Goal: Task Accomplishment & Management: Complete application form

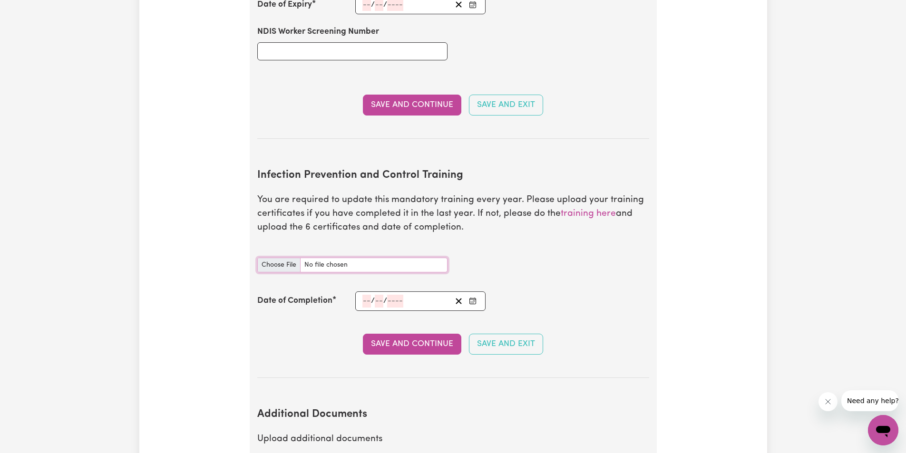
click at [291, 258] on input "Infection Prevention and Control Training document" at bounding box center [352, 265] width 190 height 15
type input "C:\fakepath\Chain of Infection.pdf"
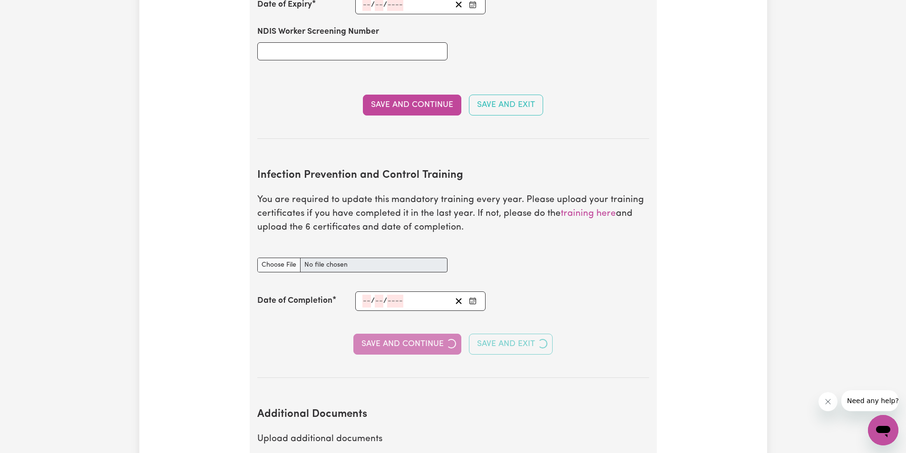
click at [474, 297] on icon "Enter the Date of Completion of your Infection Prevention and Control Training" at bounding box center [473, 301] width 8 height 8
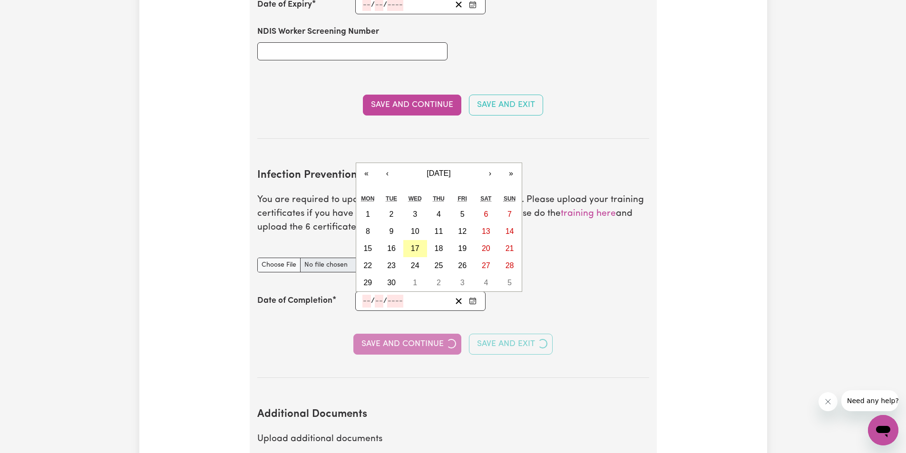
click at [414, 244] on abbr "17" at bounding box center [415, 248] width 9 height 8
type input "[DATE]"
type input "17"
type input "9"
type input "2025"
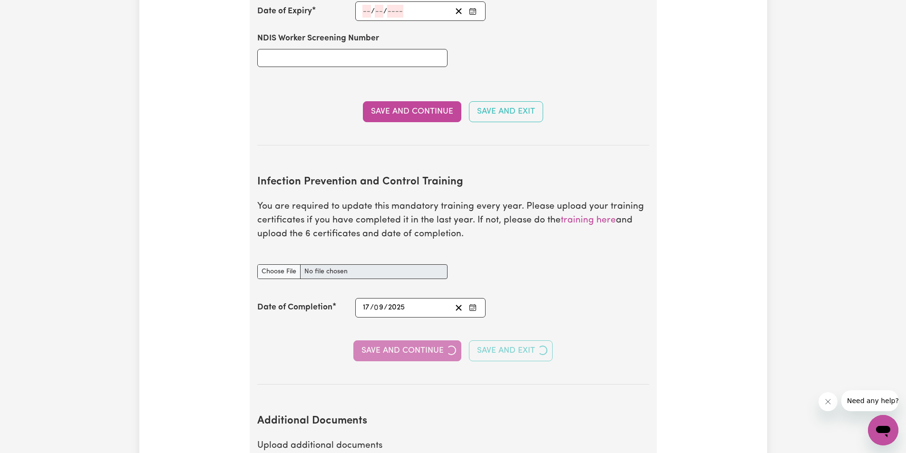
scroll to position [1378, 0]
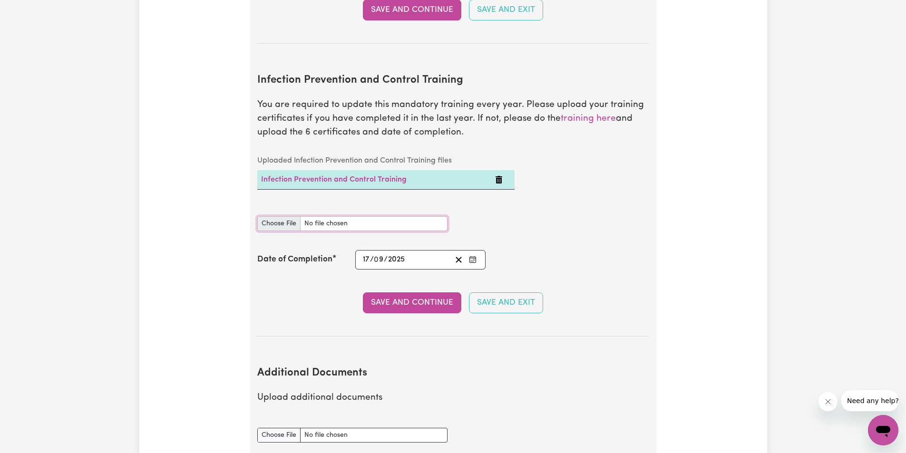
click at [277, 216] on input "Infection Prevention and Control Training document" at bounding box center [352, 223] width 190 height 15
type input "C:\fakepath\Hand Hygiene.pdf"
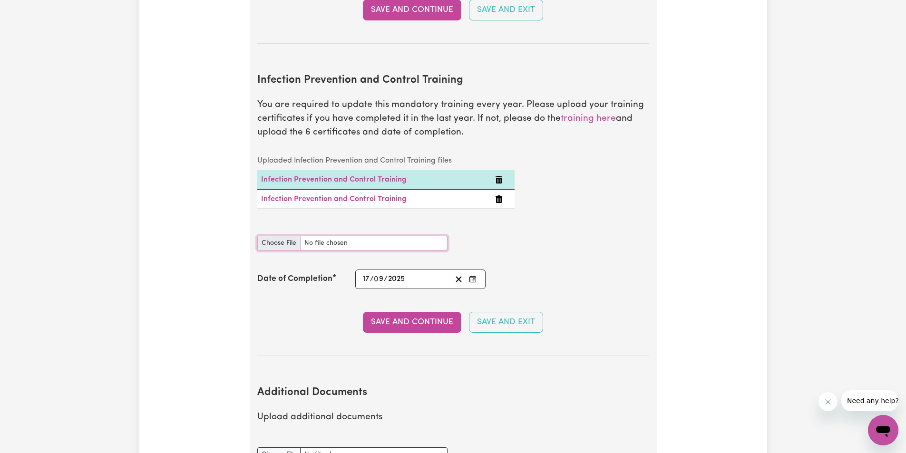
click at [277, 236] on input "Infection Prevention and Control Training document" at bounding box center [352, 243] width 190 height 15
type input "C:\fakepath\Personal Protective Equipment (PPE).pdf"
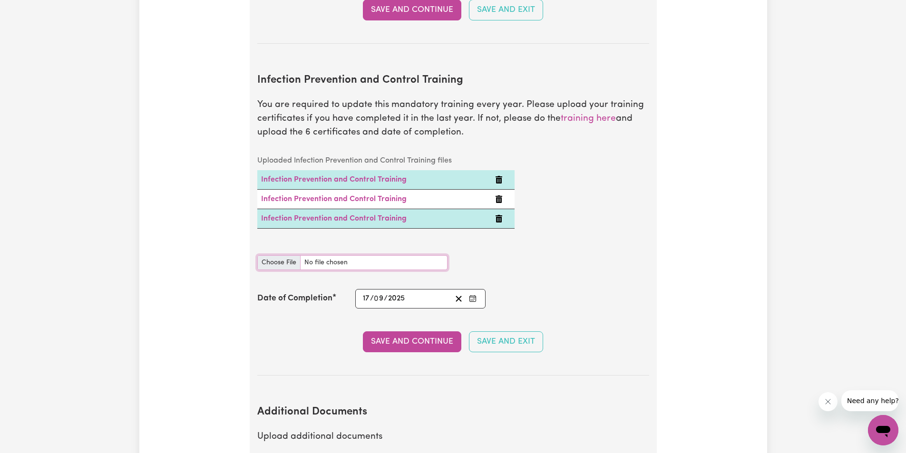
click at [271, 255] on input "Infection Prevention and Control Training document" at bounding box center [352, 262] width 190 height 15
type input "C:\fakepath\Cleaning.pdf"
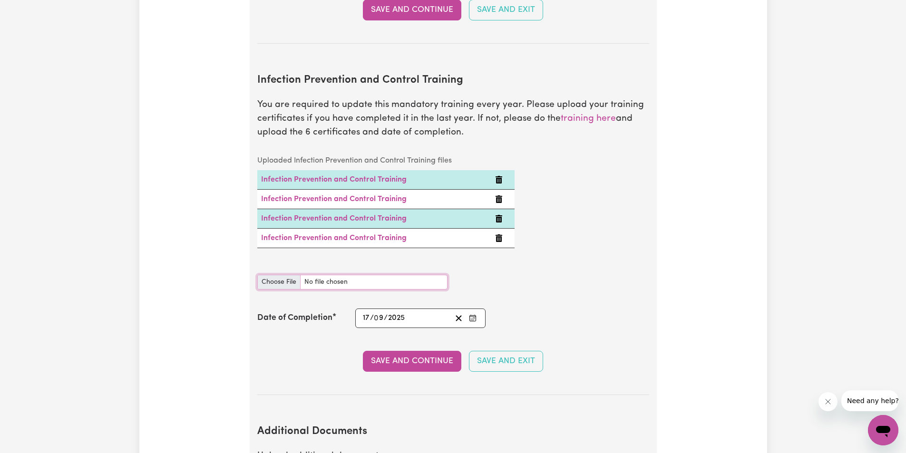
click at [276, 275] on input "Infection Prevention and Control Training document" at bounding box center [352, 282] width 190 height 15
type input "C:\fakepath\Waste Management.pdf"
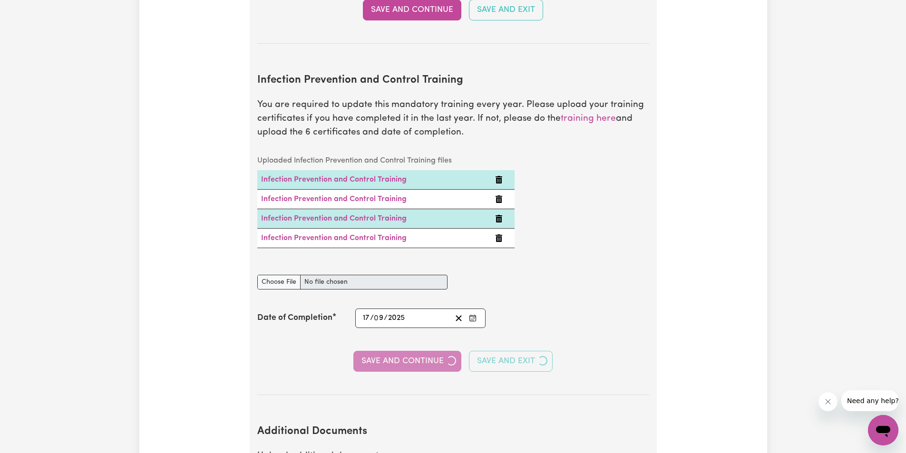
click at [413, 351] on div "Save and Continue Save and Exit" at bounding box center [453, 361] width 392 height 21
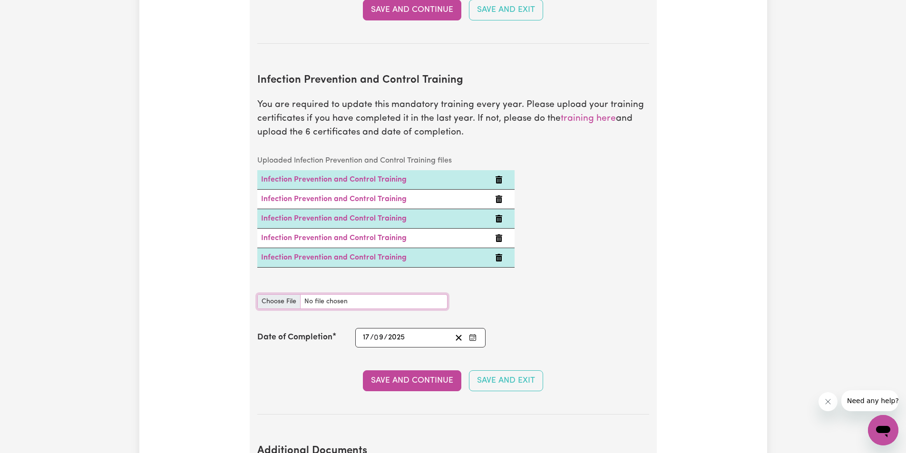
click at [280, 294] on input "Infection Prevention and Control Training document" at bounding box center [352, 301] width 190 height 15
type input "C:\fakepath\Outbreaks.pdf"
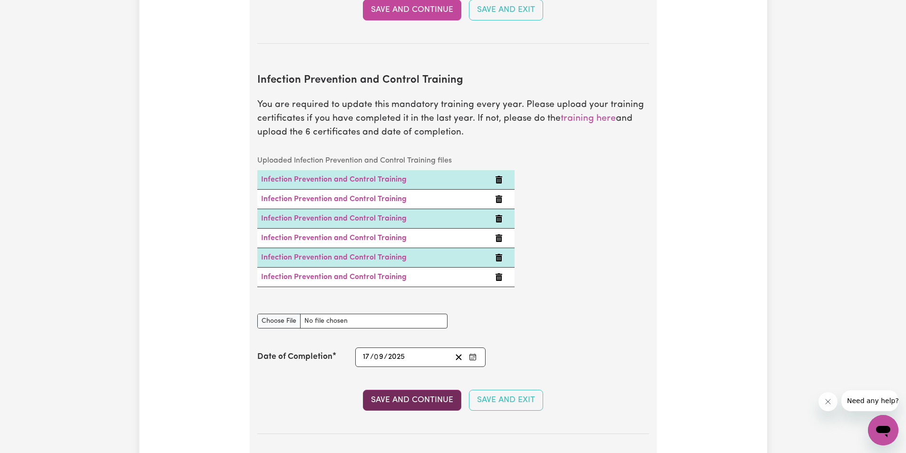
click at [415, 390] on button "Save and Continue" at bounding box center [412, 400] width 98 height 21
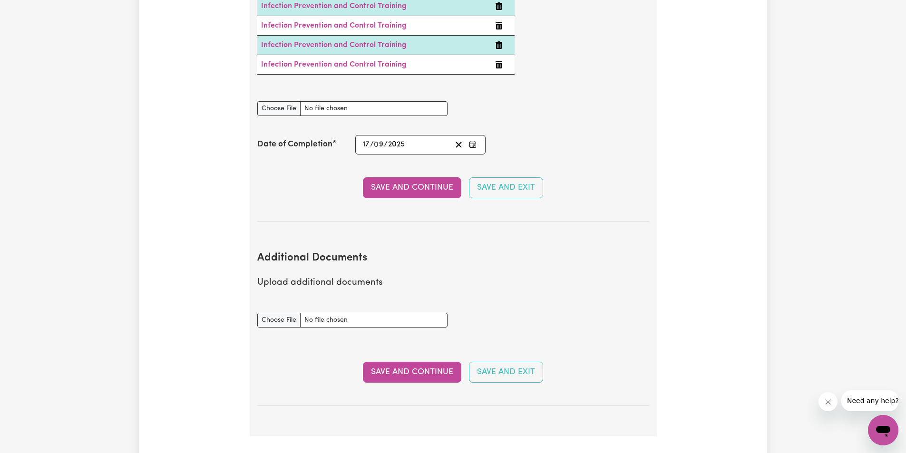
scroll to position [1759, 0]
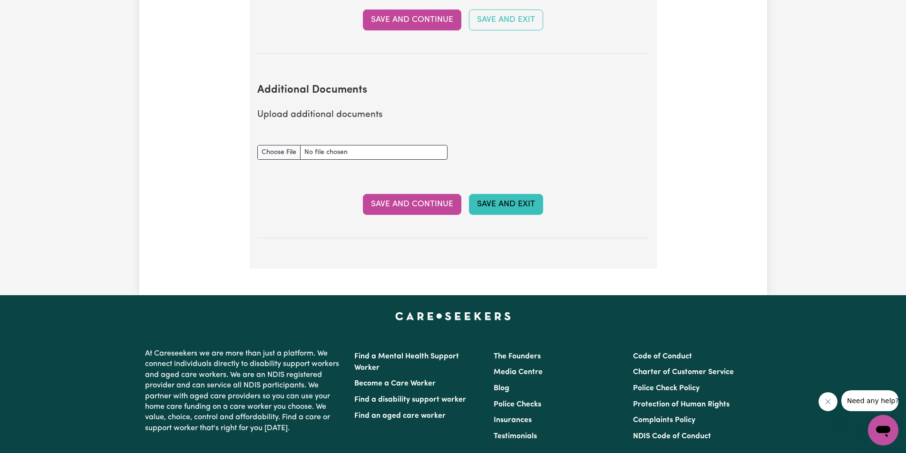
click at [505, 194] on button "Save and Exit" at bounding box center [506, 204] width 74 height 21
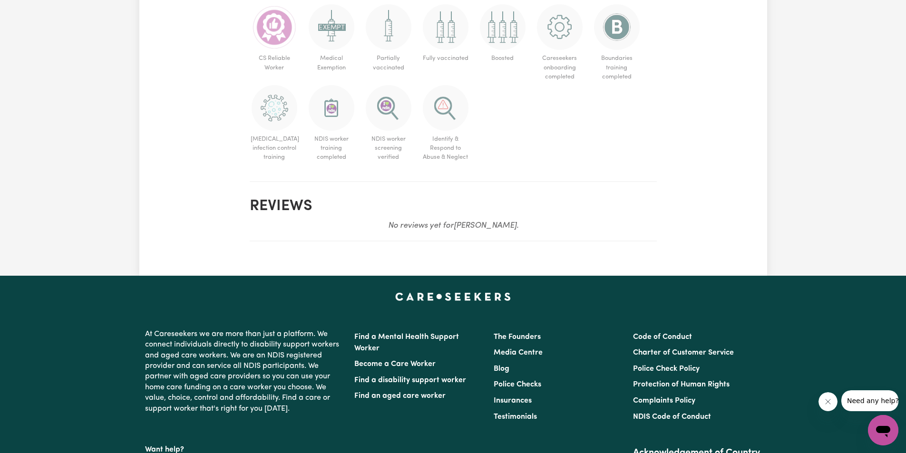
scroll to position [1141, 0]
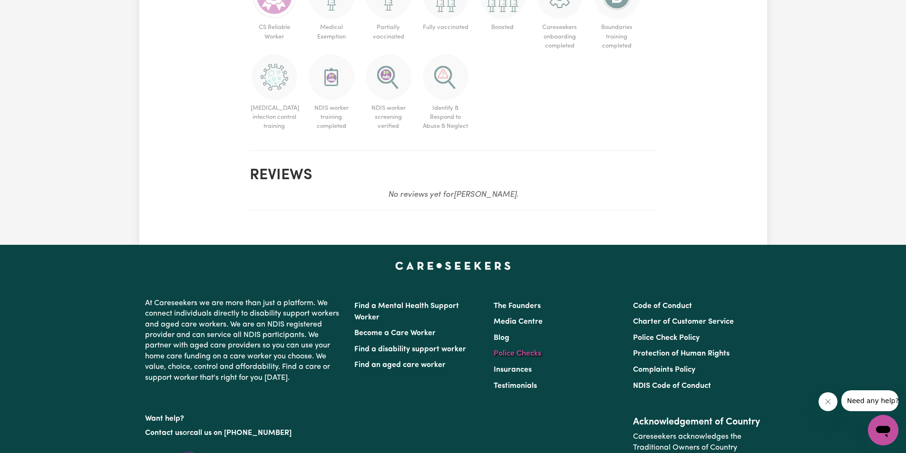
click at [503, 357] on link "Police Checks" at bounding box center [517, 354] width 48 height 8
click at [685, 326] on link "Charter of Customer Service" at bounding box center [683, 322] width 101 height 8
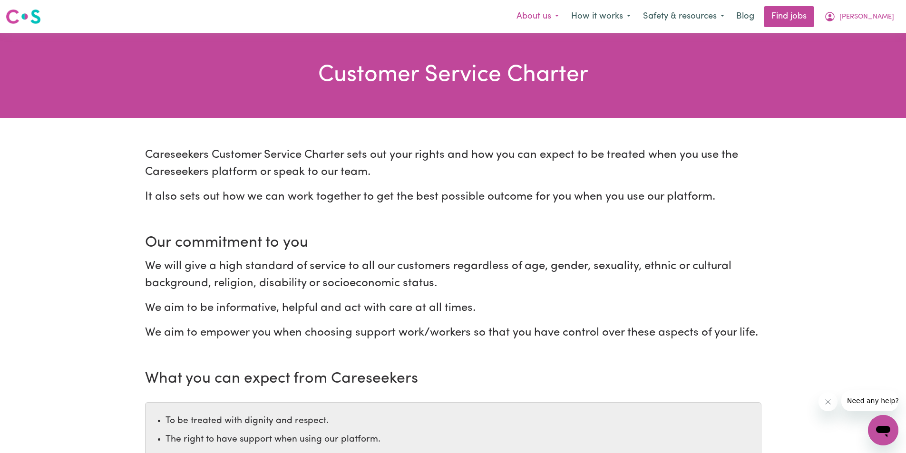
click at [561, 15] on button "About us" at bounding box center [537, 17] width 55 height 20
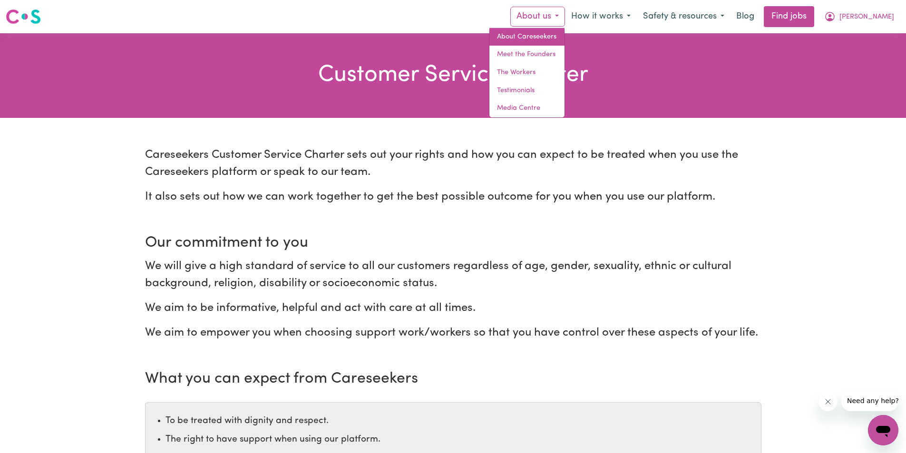
click at [557, 31] on link "About Careseekers" at bounding box center [526, 37] width 75 height 18
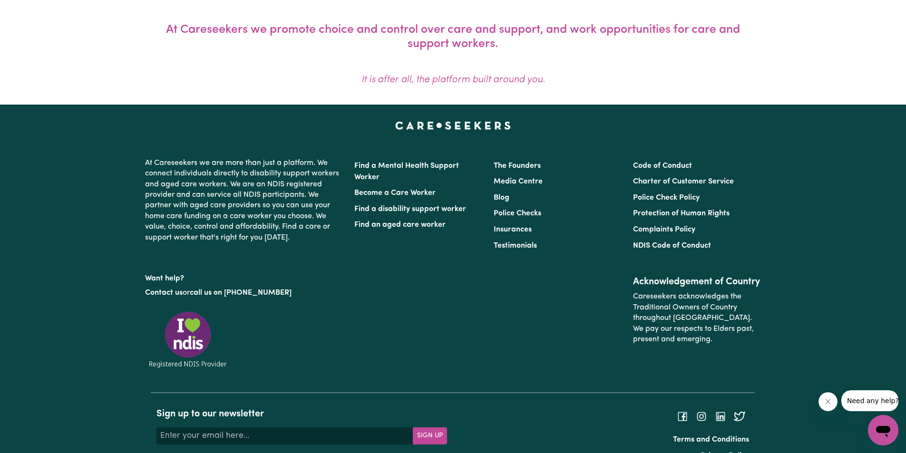
scroll to position [791, 0]
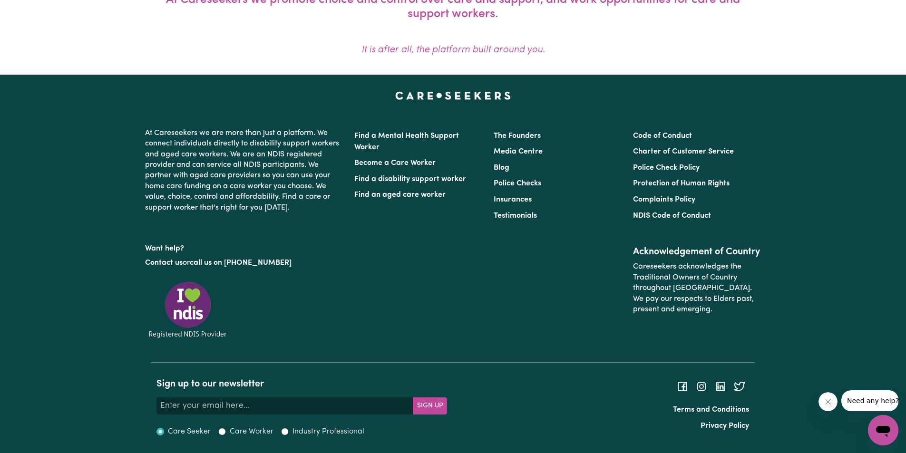
click at [243, 430] on label "Care Worker" at bounding box center [252, 431] width 44 height 11
click at [226, 430] on input "Care Worker" at bounding box center [222, 432] width 8 height 8
radio input "true"
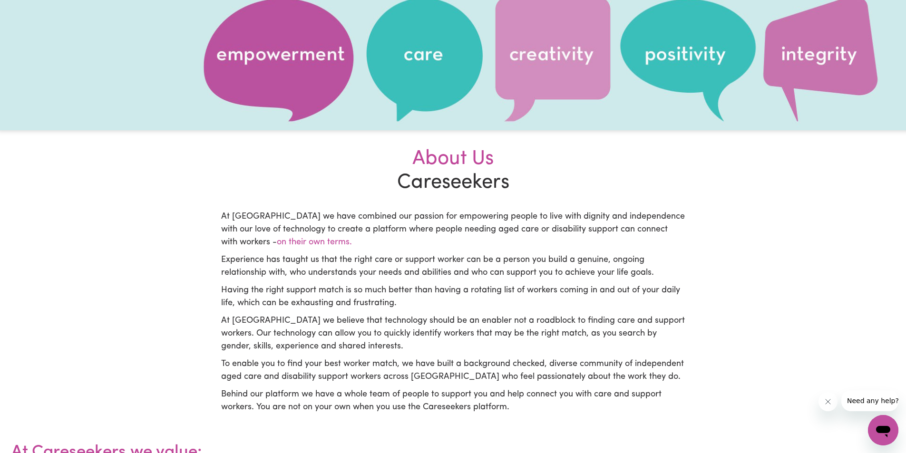
scroll to position [0, 0]
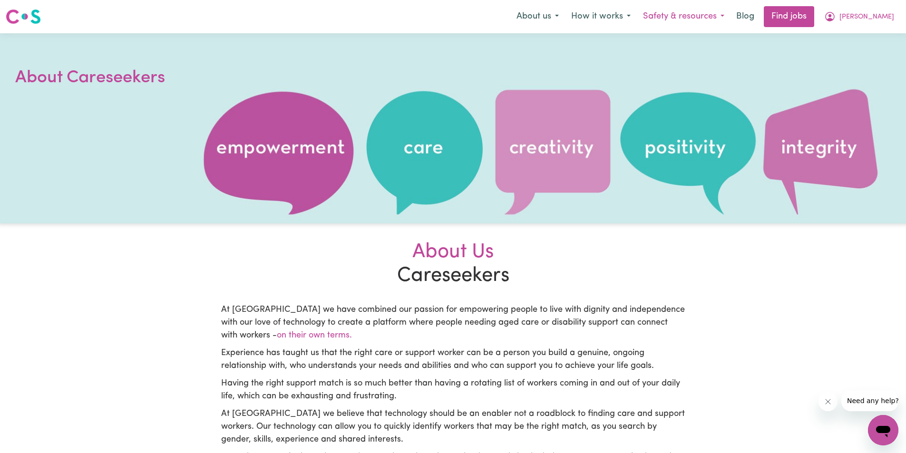
click at [724, 15] on button "Safety & resources" at bounding box center [683, 17] width 94 height 20
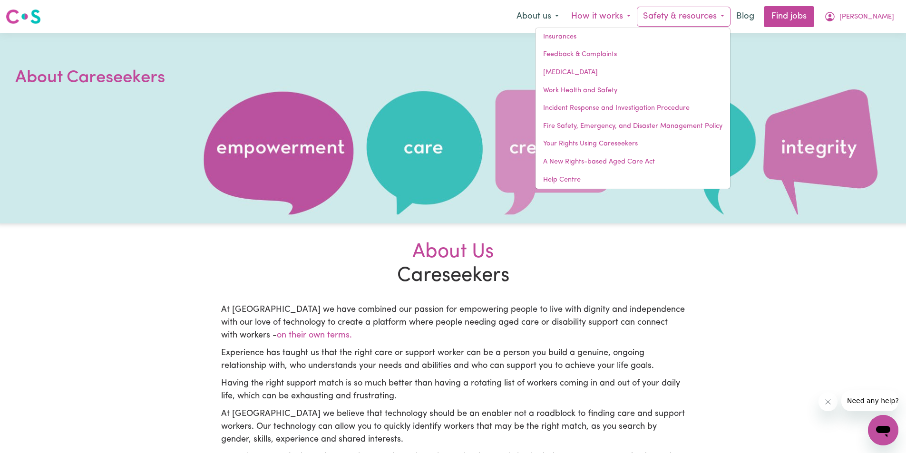
click at [624, 18] on button "How it works" at bounding box center [601, 17] width 72 height 20
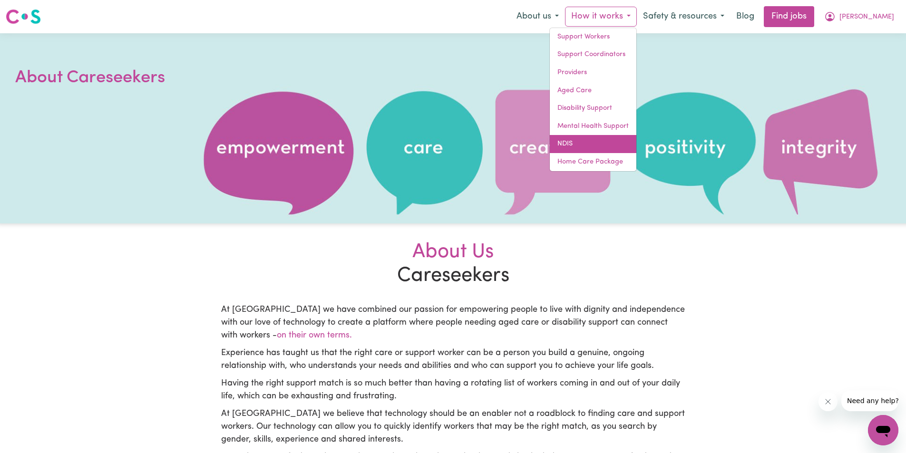
click at [599, 139] on link "NDIS" at bounding box center [592, 144] width 87 height 18
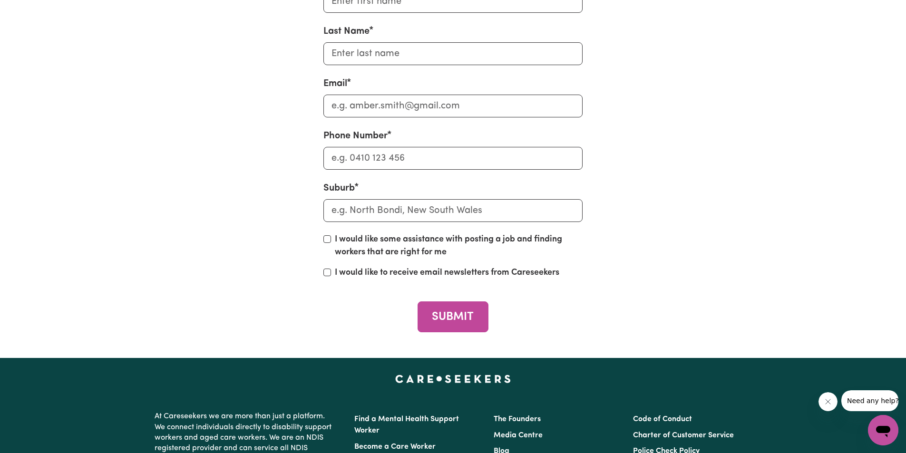
scroll to position [2567, 0]
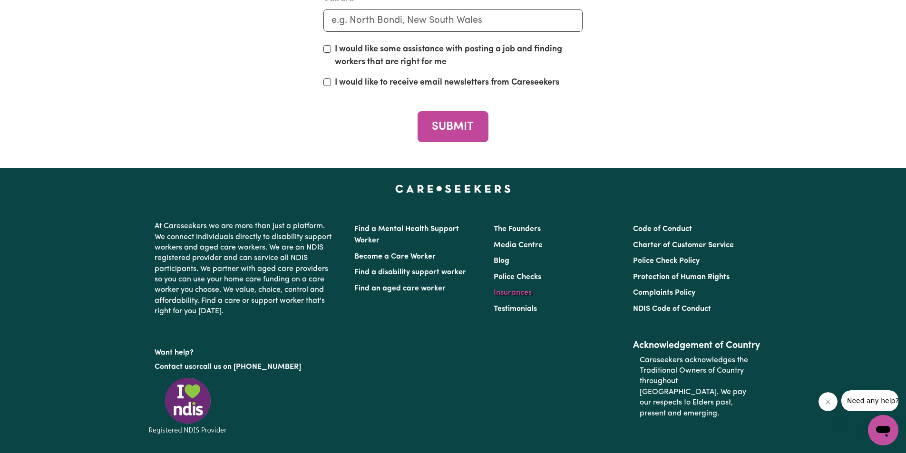
click at [504, 297] on link "Insurances" at bounding box center [512, 293] width 38 height 8
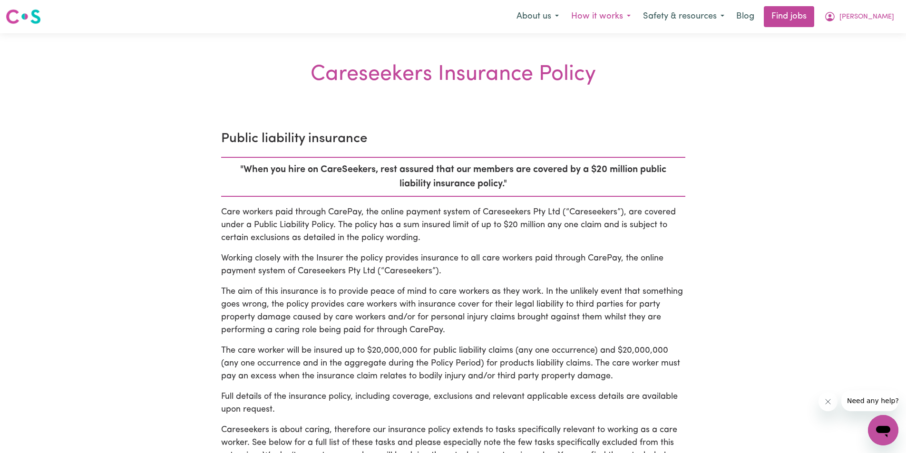
click at [613, 16] on button "How it works" at bounding box center [601, 17] width 72 height 20
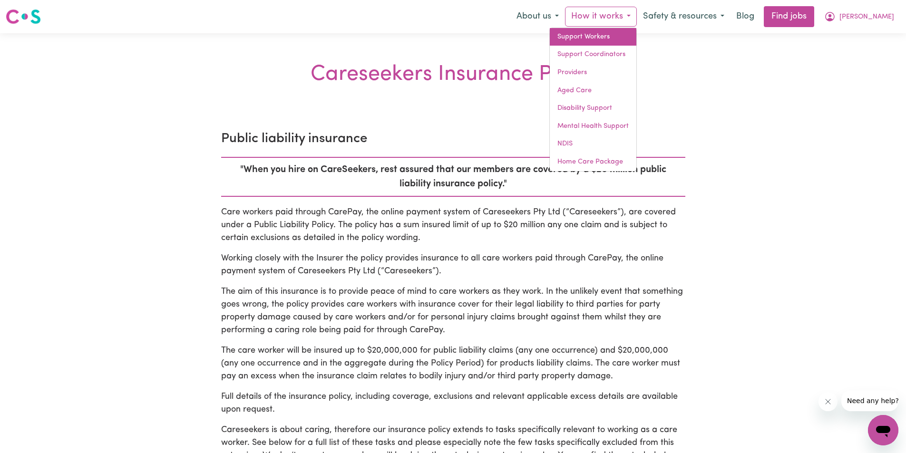
click at [596, 33] on link "Support Workers" at bounding box center [592, 37] width 87 height 18
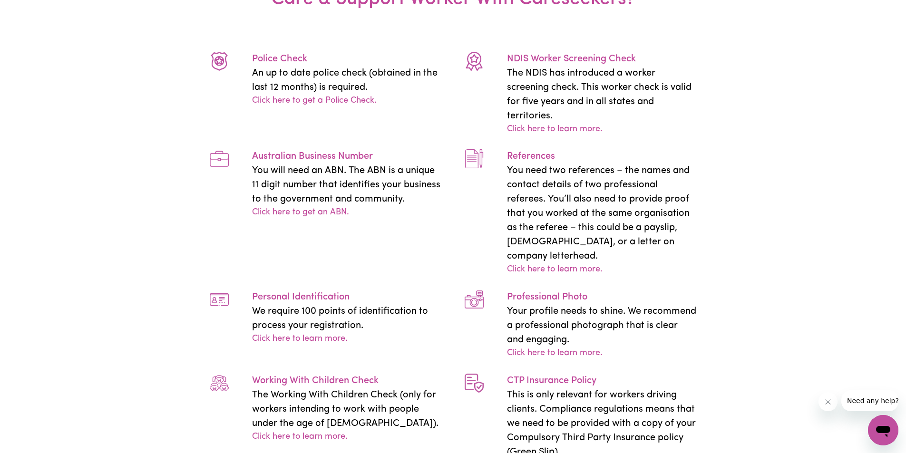
scroll to position [1901, 0]
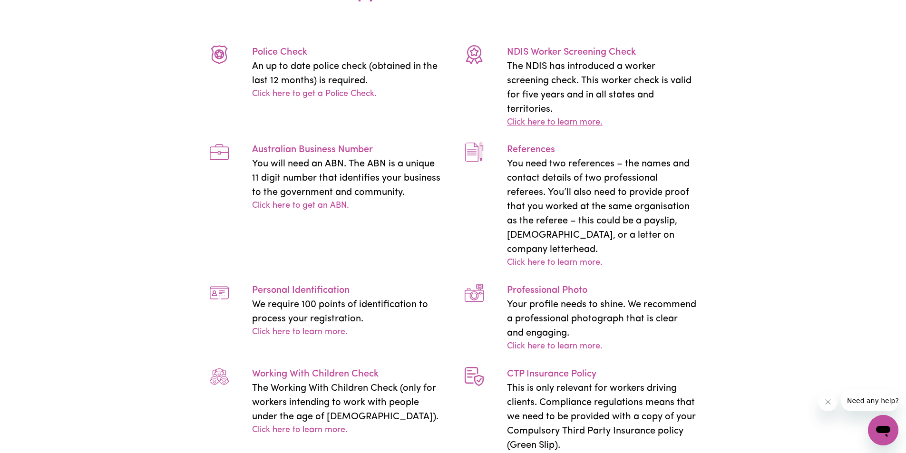
click at [572, 129] on link "Click here to learn more." at bounding box center [555, 122] width 96 height 13
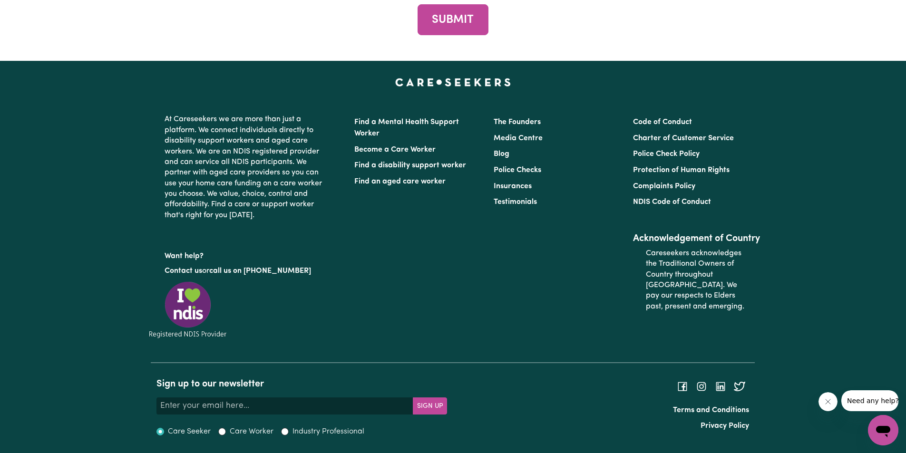
scroll to position [4353, 0]
click at [192, 267] on link "Contact us" at bounding box center [183, 271] width 38 height 8
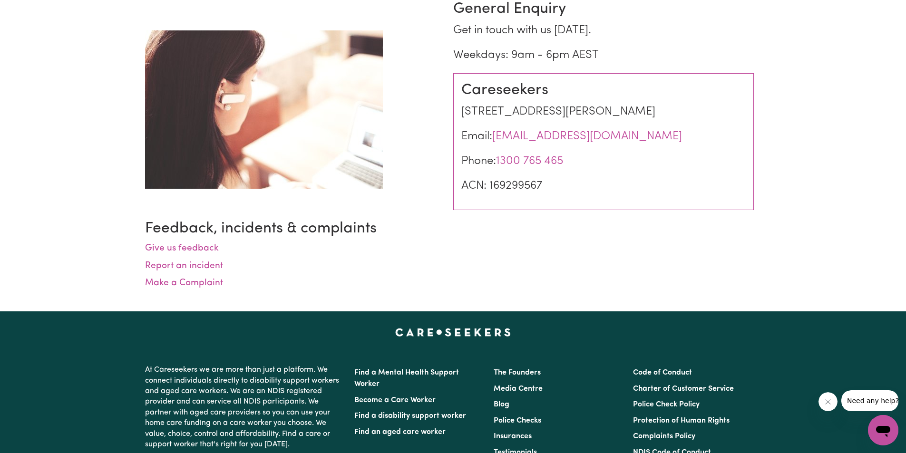
scroll to position [95, 0]
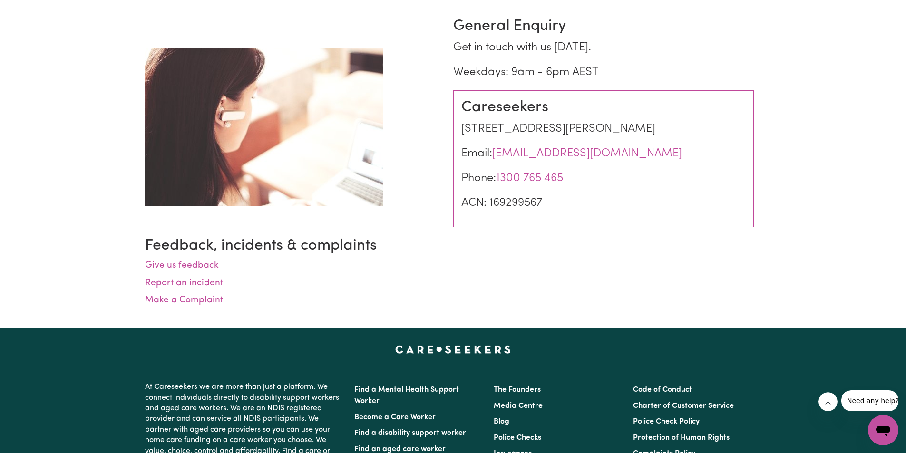
click at [658, 165] on div "Careseekers [STREET_ADDRESS][PERSON_NAME] Email: [EMAIL_ADDRESS][DOMAIN_NAME] P…" at bounding box center [603, 158] width 300 height 137
